Goal: Navigation & Orientation: Find specific page/section

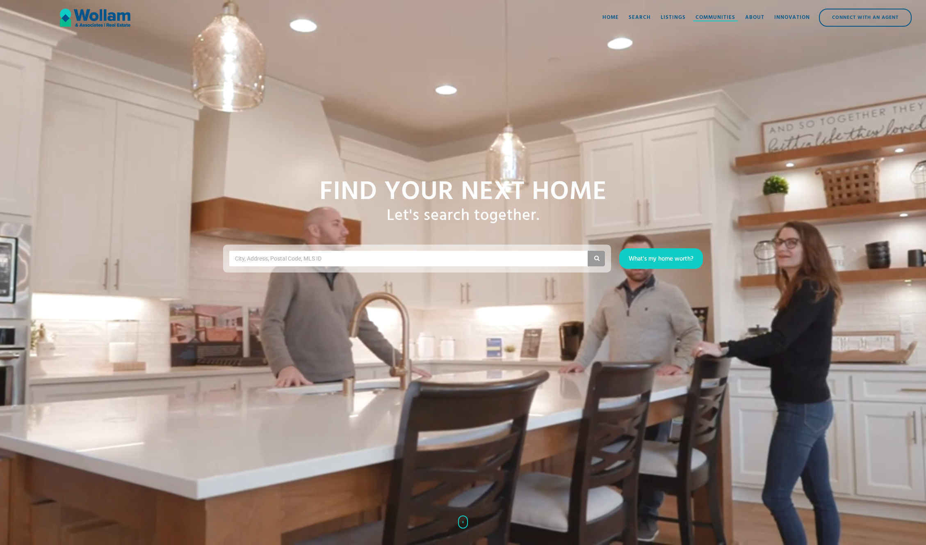
click at [709, 16] on div "Communities" at bounding box center [716, 18] width 40 height 8
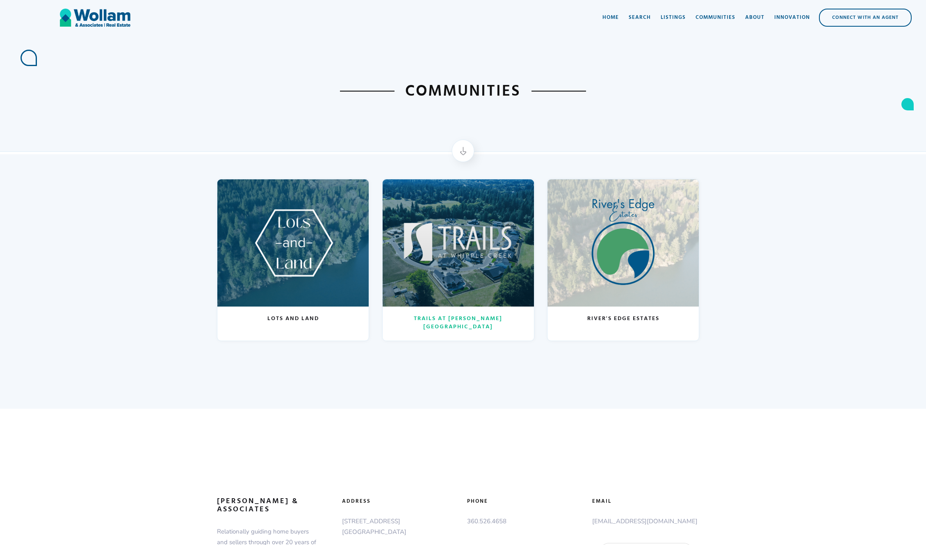
click at [493, 237] on div at bounding box center [458, 242] width 151 height 127
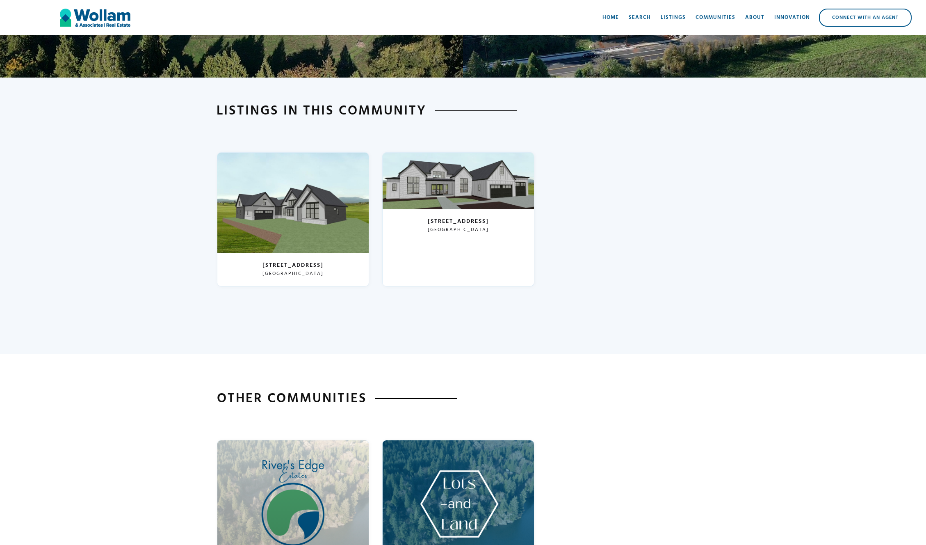
scroll to position [2266, 0]
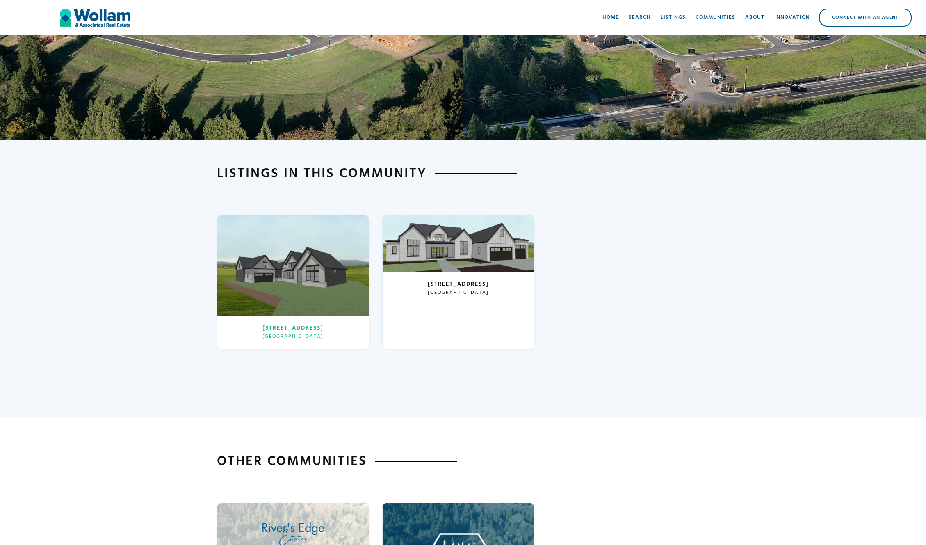
click at [313, 334] on h3 "[GEOGRAPHIC_DATA]" at bounding box center [293, 337] width 61 height 6
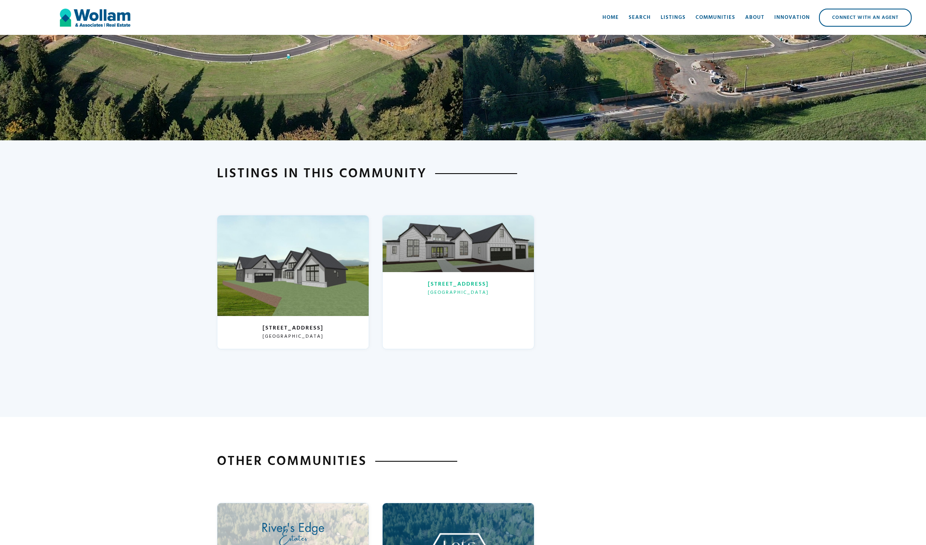
click at [484, 259] on div at bounding box center [458, 243] width 151 height 57
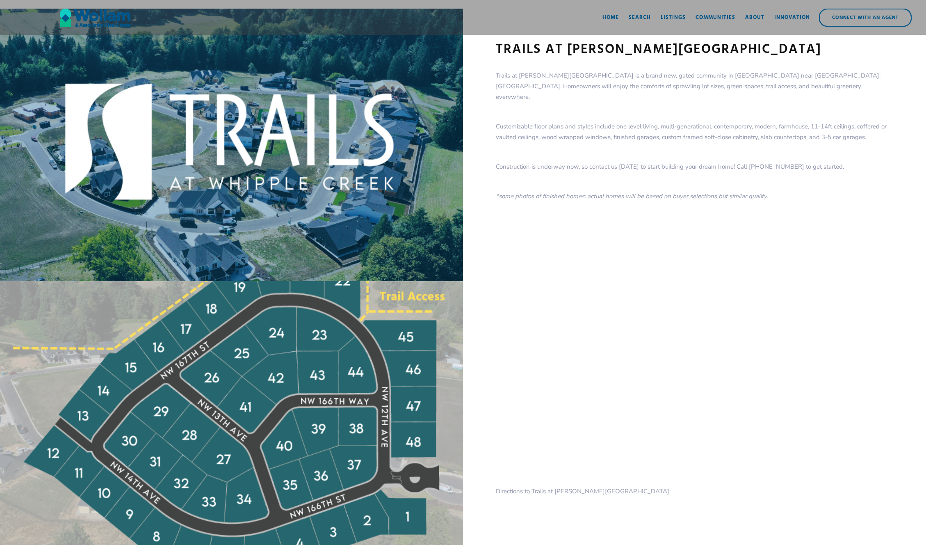
scroll to position [0, 0]
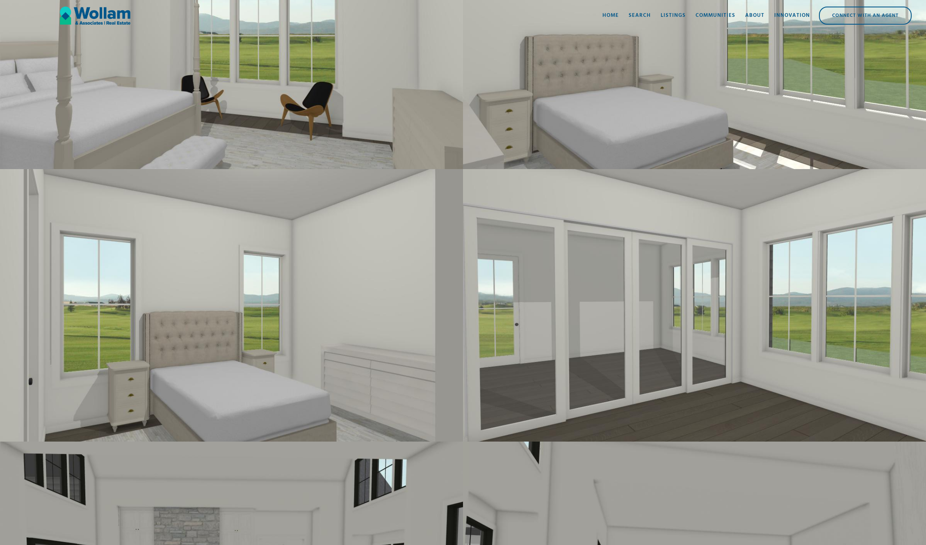
scroll to position [1269, 0]
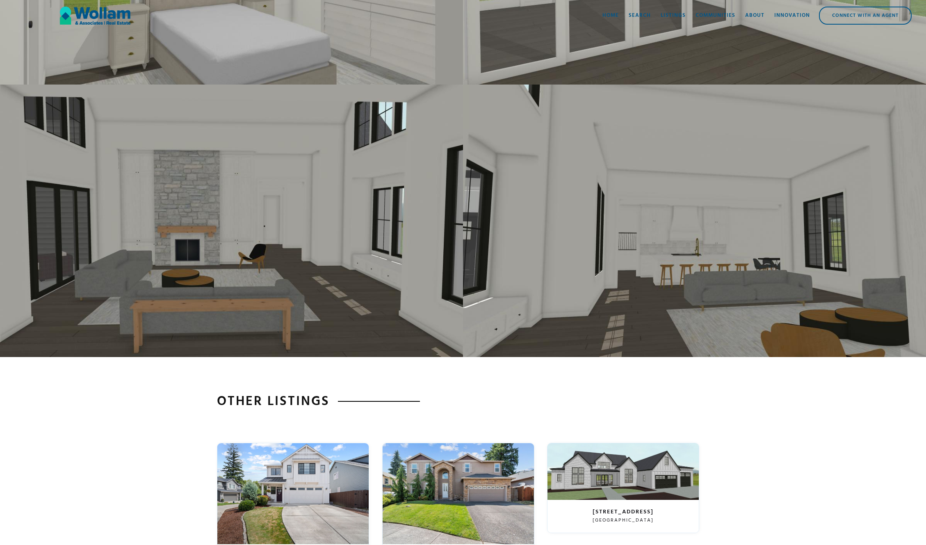
scroll to position [1514, 0]
